Goal: Navigation & Orientation: Find specific page/section

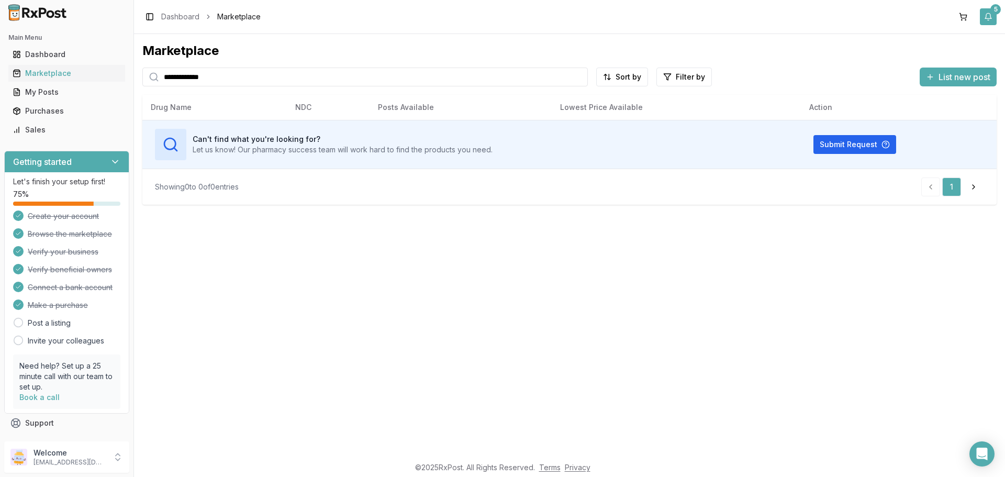
click at [989, 16] on button "5" at bounding box center [988, 16] width 17 height 17
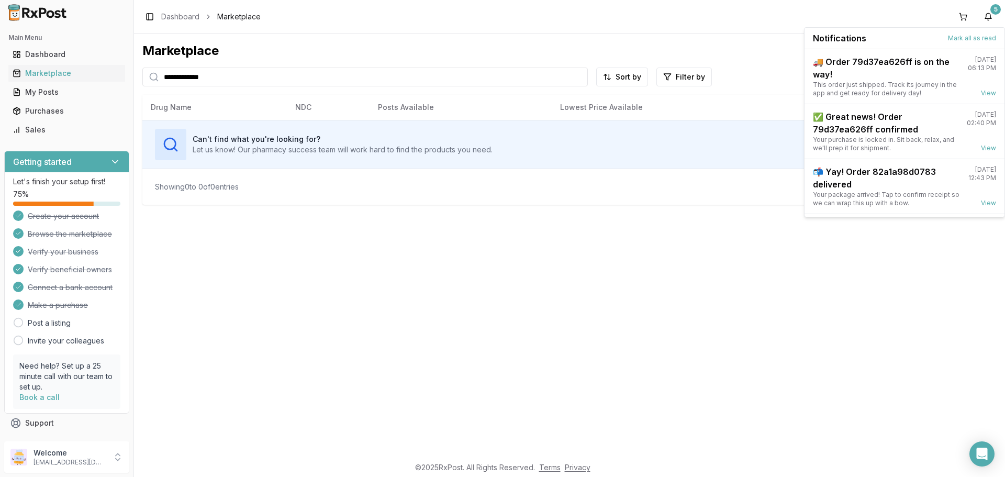
click at [976, 48] on div "Notifications Mark all as read" at bounding box center [905, 38] width 200 height 21
click at [975, 40] on button "Mark all as read" at bounding box center [972, 38] width 48 height 8
click at [989, 13] on button "5" at bounding box center [988, 16] width 17 height 17
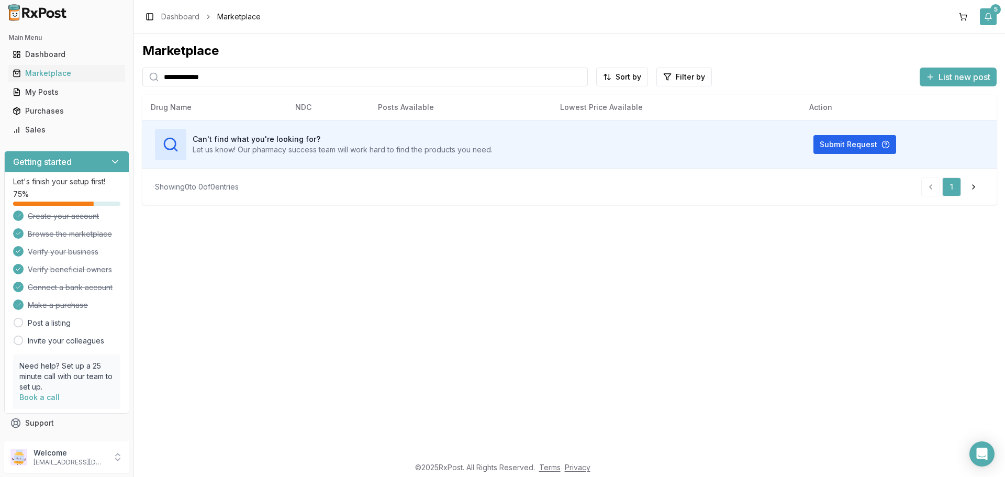
click at [989, 13] on button "5" at bounding box center [988, 16] width 17 height 17
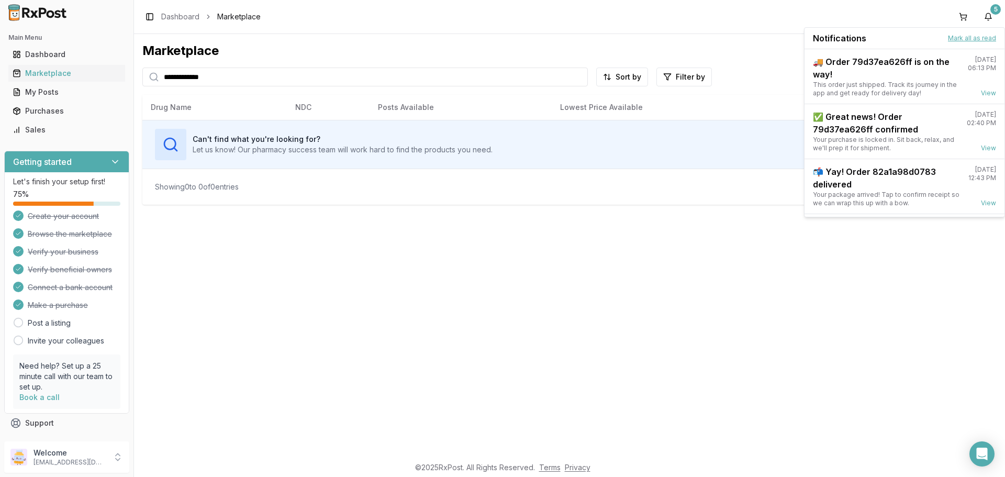
click at [983, 41] on button "Mark all as read" at bounding box center [972, 38] width 48 height 8
click at [983, 37] on button "Mark all as read" at bounding box center [972, 38] width 48 height 8
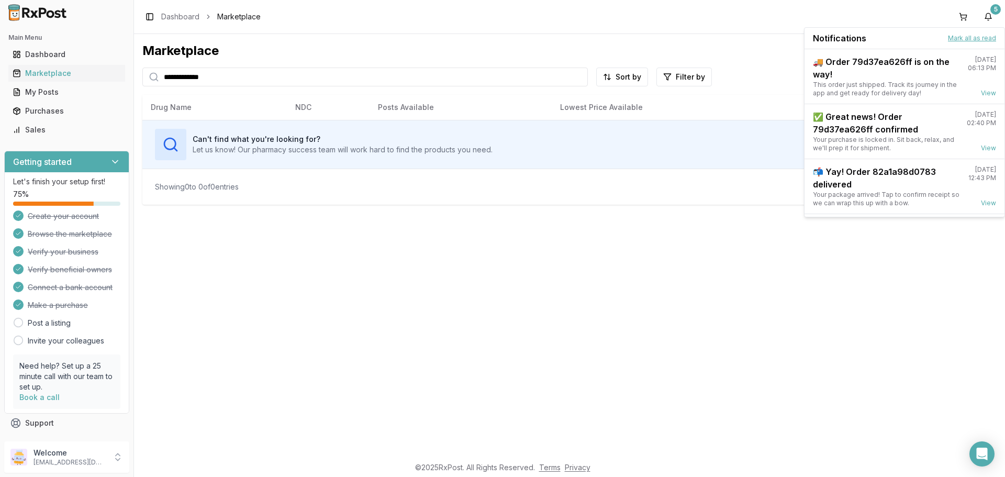
click at [983, 37] on button "Mark all as read" at bounding box center [972, 38] width 48 height 8
click at [990, 13] on button "5" at bounding box center [988, 16] width 17 height 17
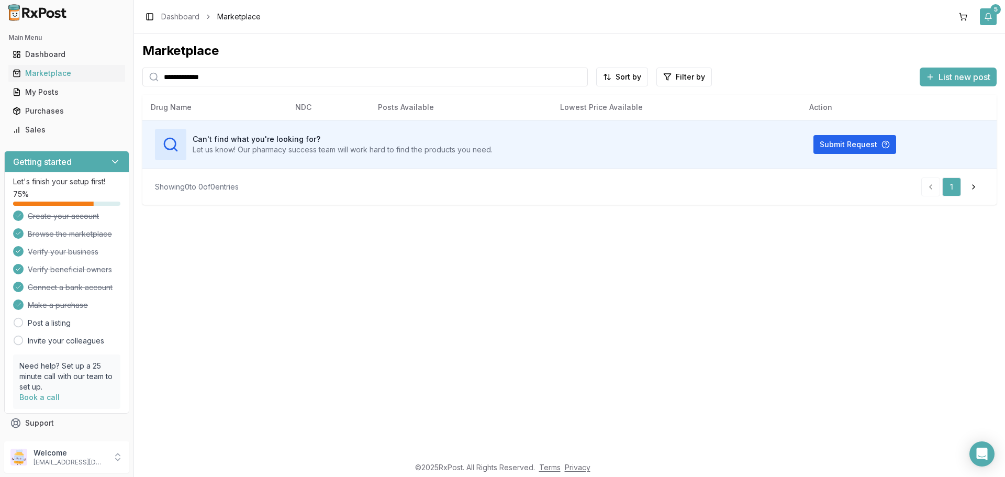
click at [991, 15] on button "5" at bounding box center [988, 16] width 17 height 17
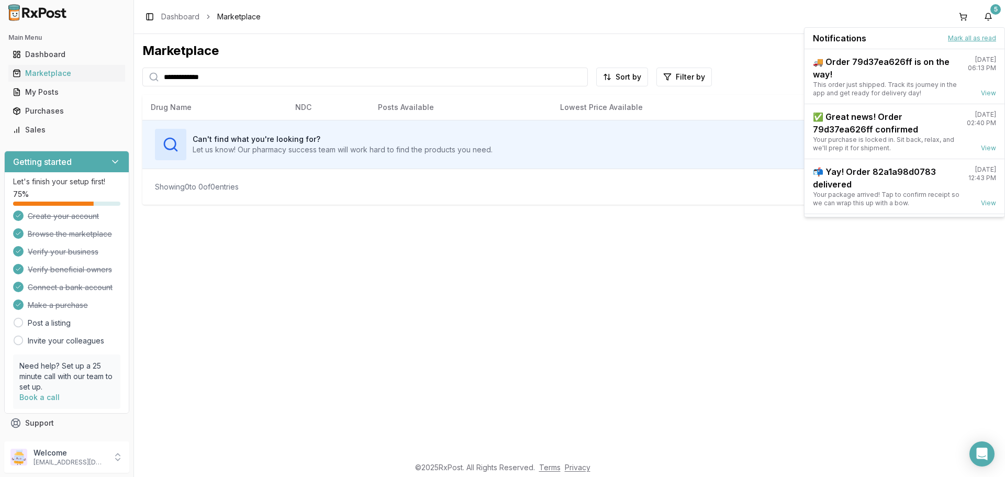
click at [971, 37] on button "Mark all as read" at bounding box center [972, 38] width 48 height 8
click at [992, 40] on button "Mark all as read" at bounding box center [972, 38] width 48 height 8
click at [39, 50] on div "Dashboard" at bounding box center [67, 54] width 108 height 10
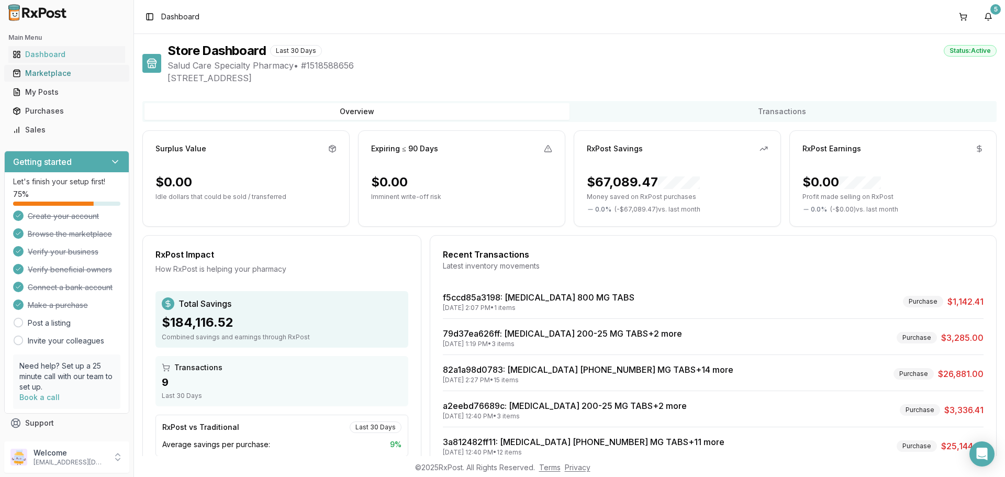
click at [54, 79] on link "Marketplace" at bounding box center [66, 73] width 117 height 19
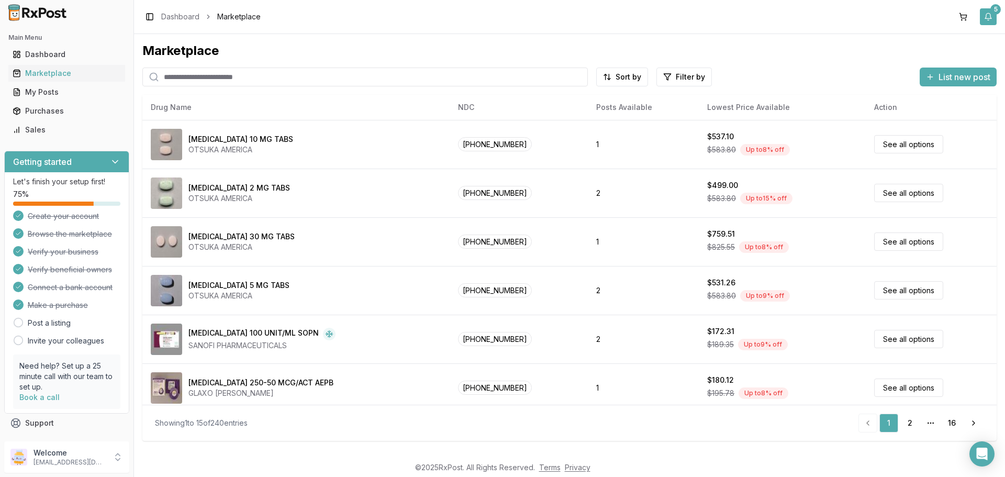
click at [986, 14] on button "5" at bounding box center [988, 16] width 17 height 17
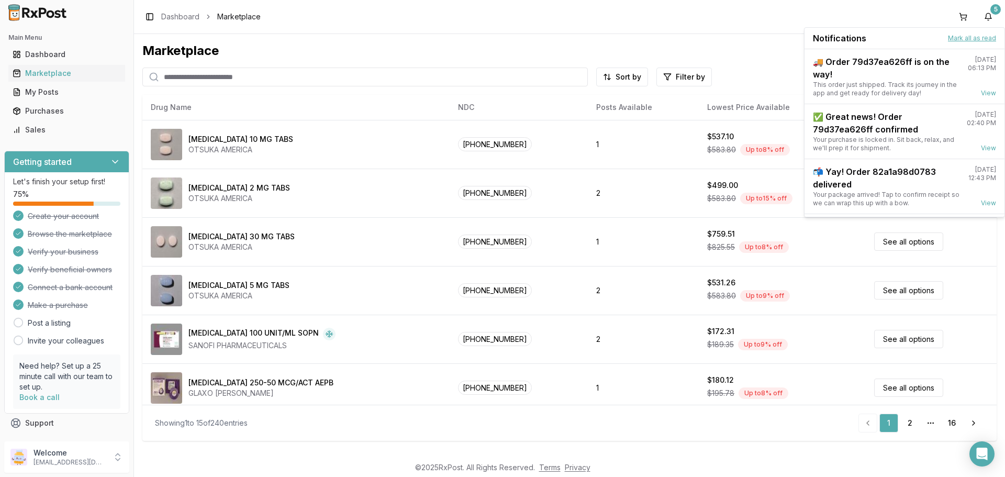
click at [985, 41] on button "Mark all as read" at bounding box center [972, 38] width 48 height 8
